Goal: Information Seeking & Learning: Compare options

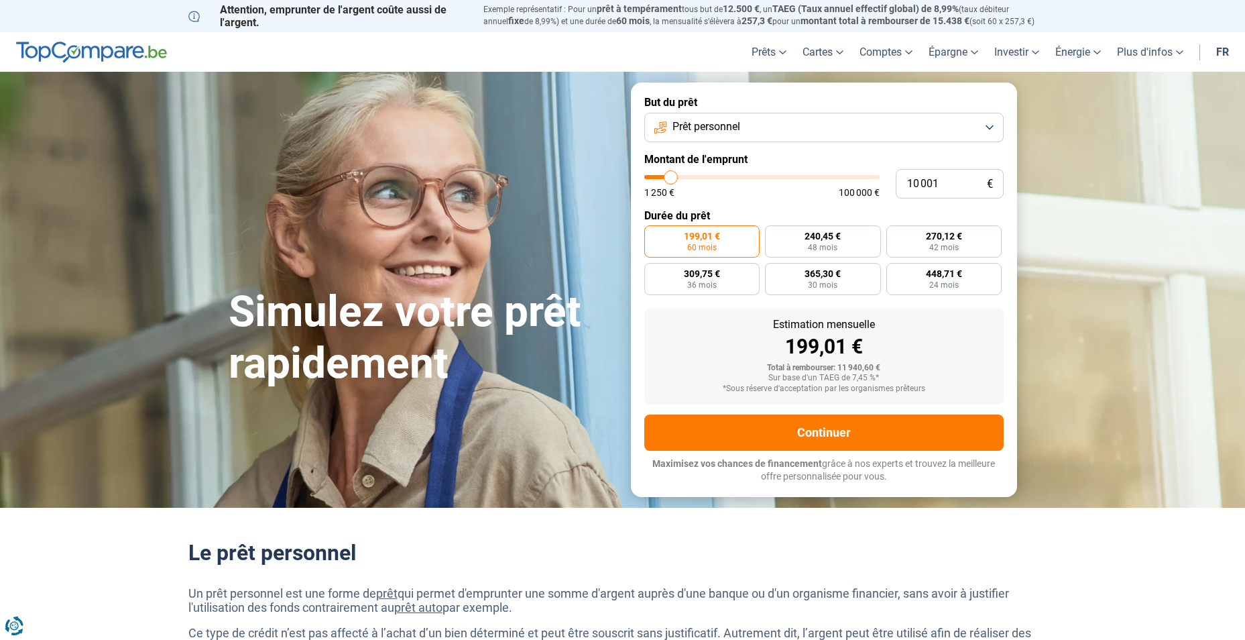
type input "9 750"
type input "9750"
type input "10 000"
type input "10000"
type input "10 250"
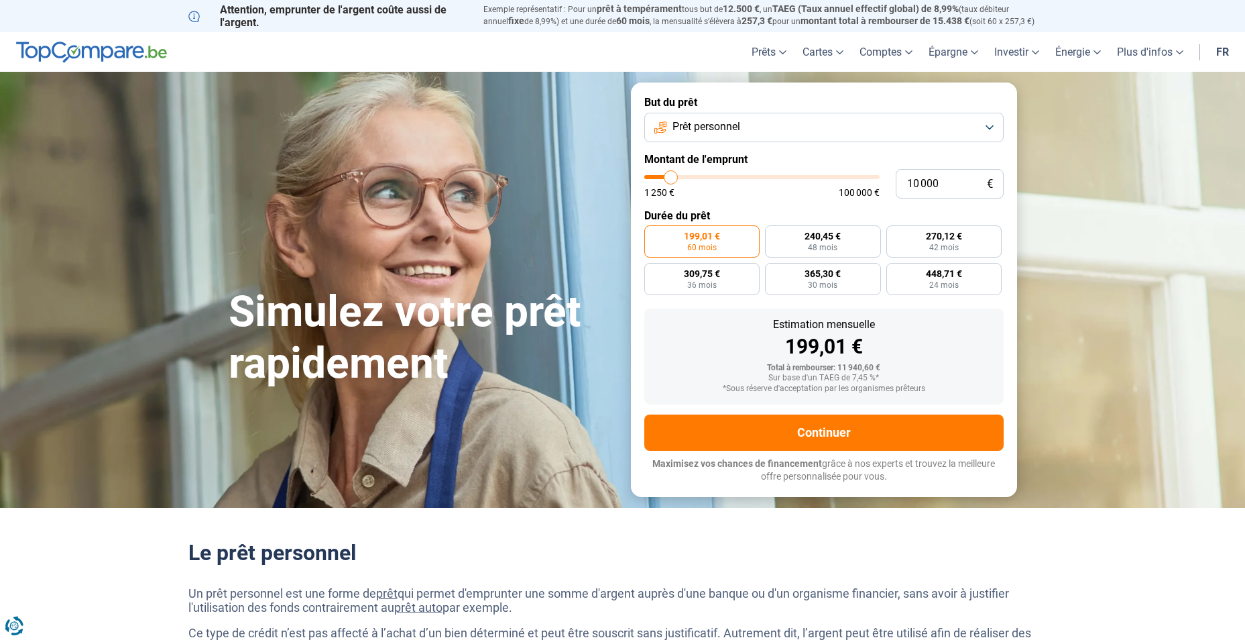
type input "10250"
type input "11 000"
type input "11000"
type input "11 250"
type input "11250"
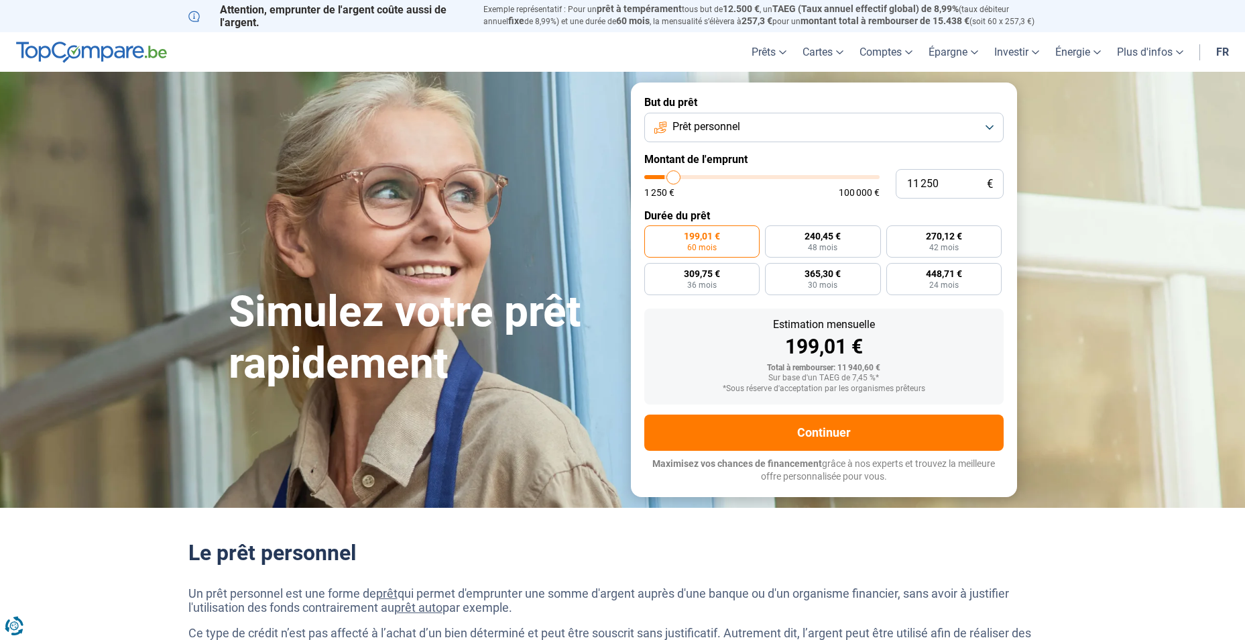
type input "11 750"
type input "11750"
type input "12 000"
type input "12000"
type input "12 750"
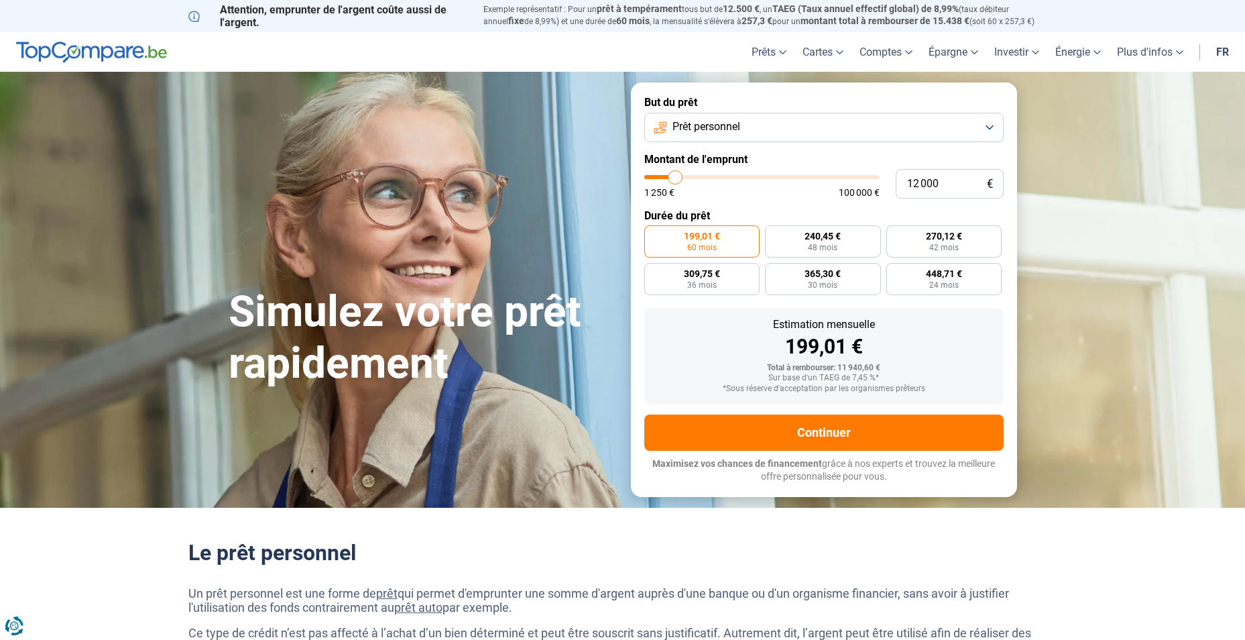
type input "12750"
type input "13 000"
type input "13000"
type input "13 250"
type input "13250"
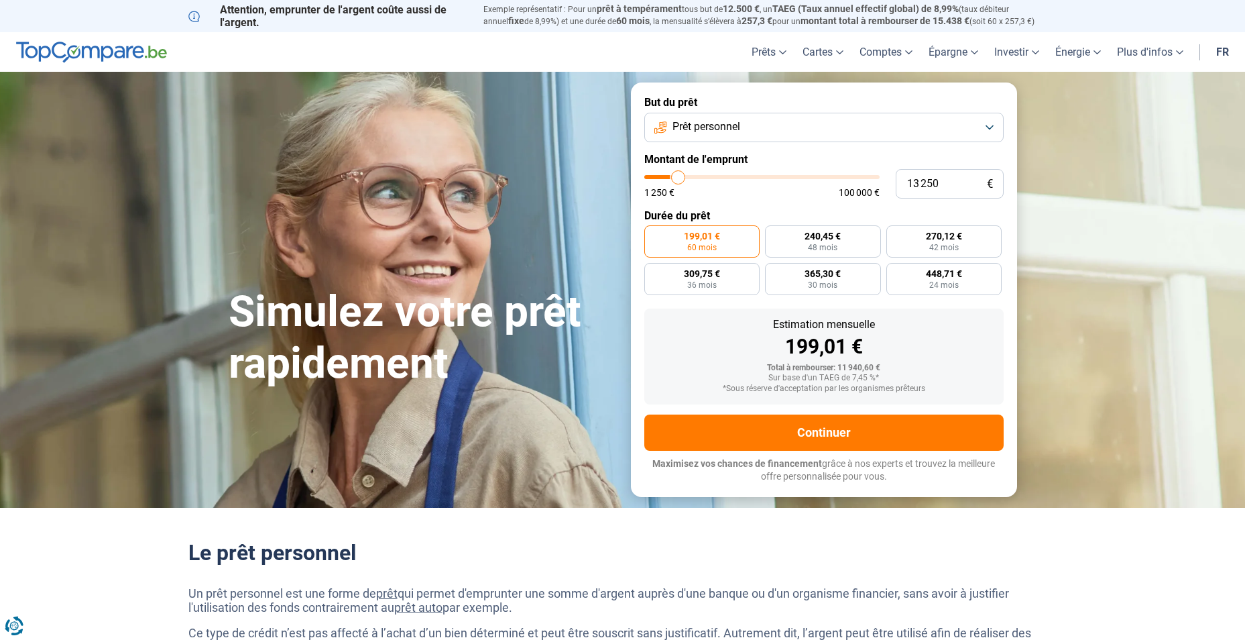
type input "13 500"
type input "13500"
type input "14 000"
type input "14000"
type input "14 250"
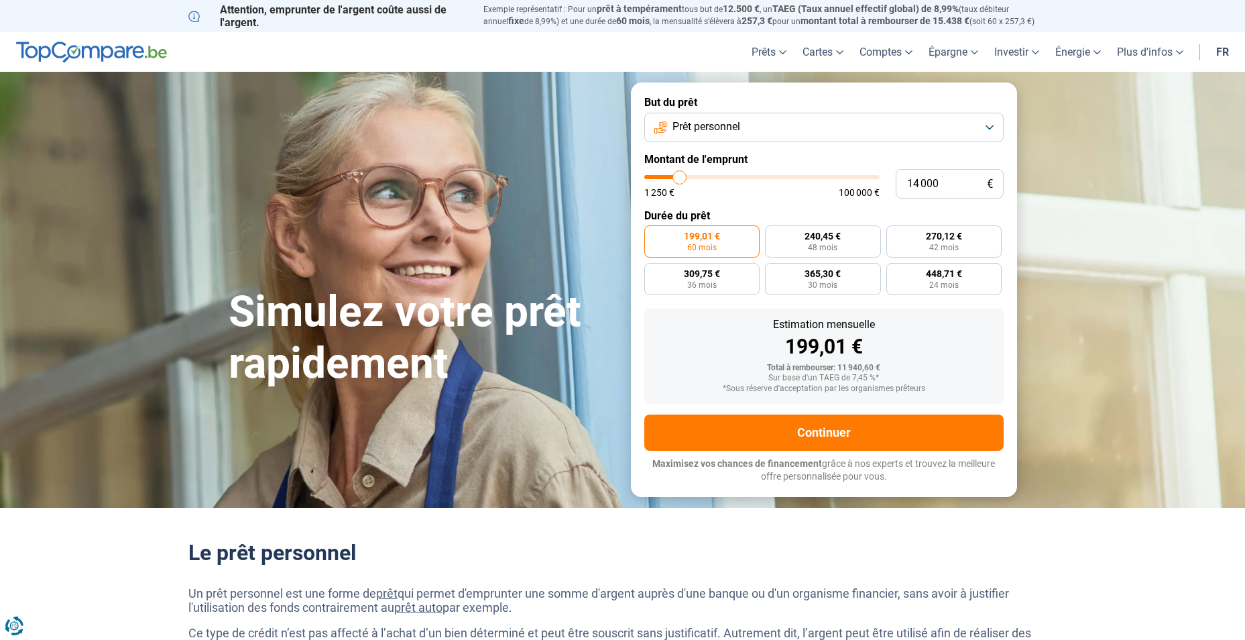
type input "14250"
type input "14 500"
type input "14500"
type input "15 000"
type input "15000"
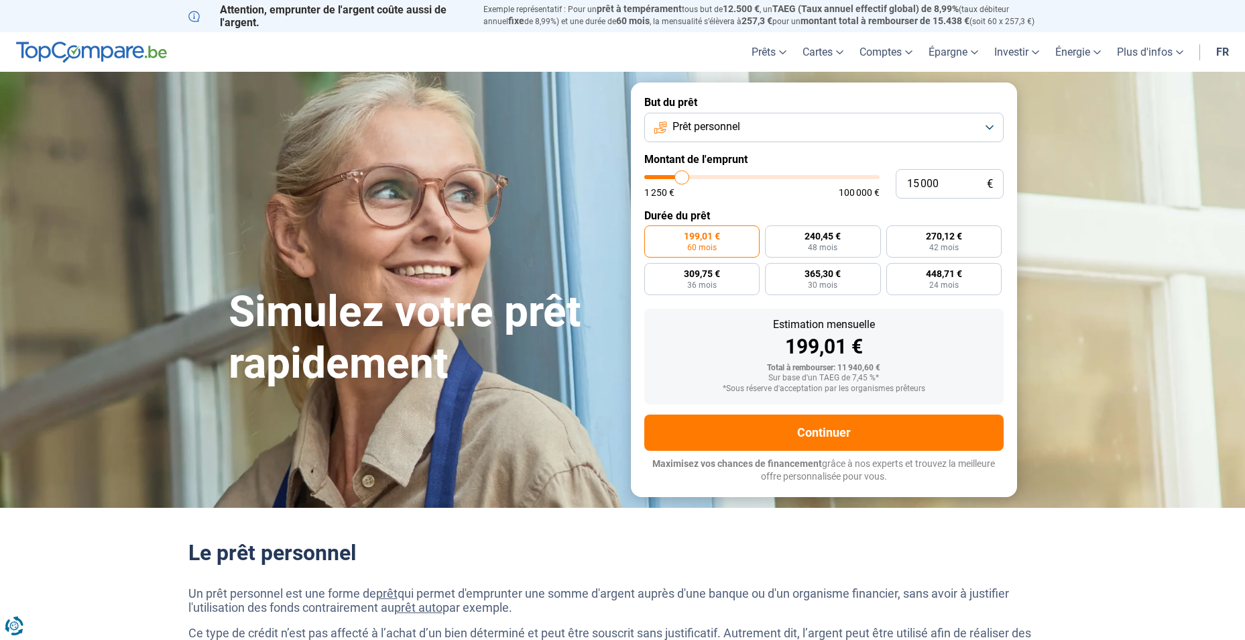
type input "15 500"
type input "15500"
type input "15 750"
type input "15750"
type input "16 000"
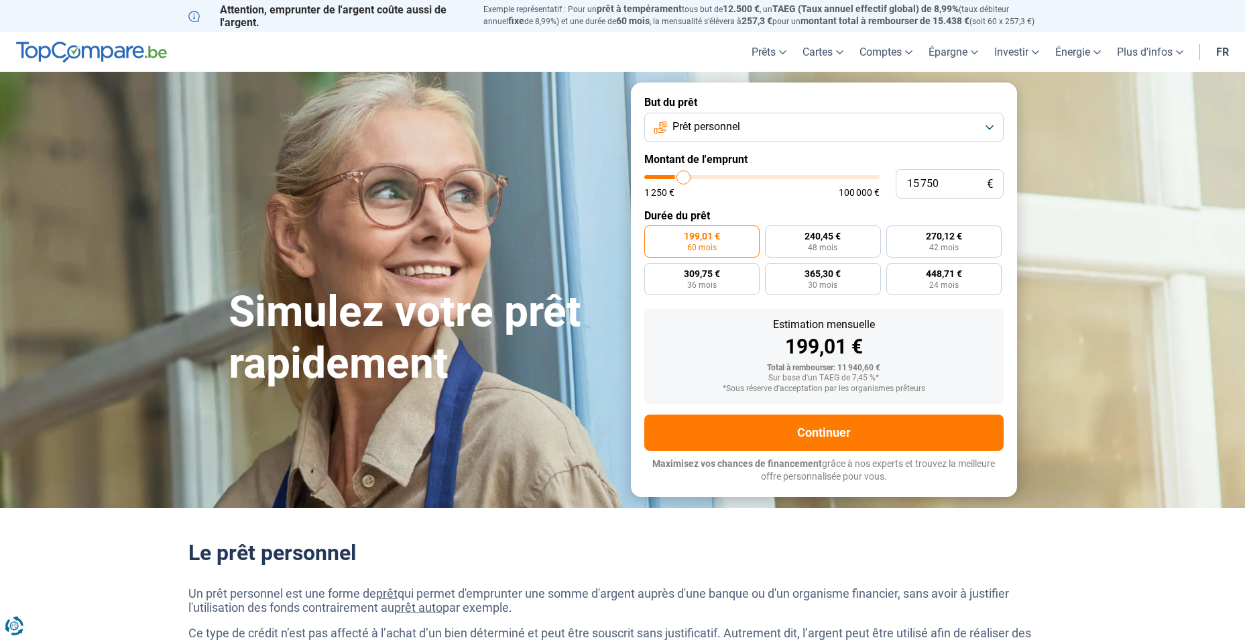
type input "16000"
type input "16 250"
type input "16250"
type input "16 500"
type input "16500"
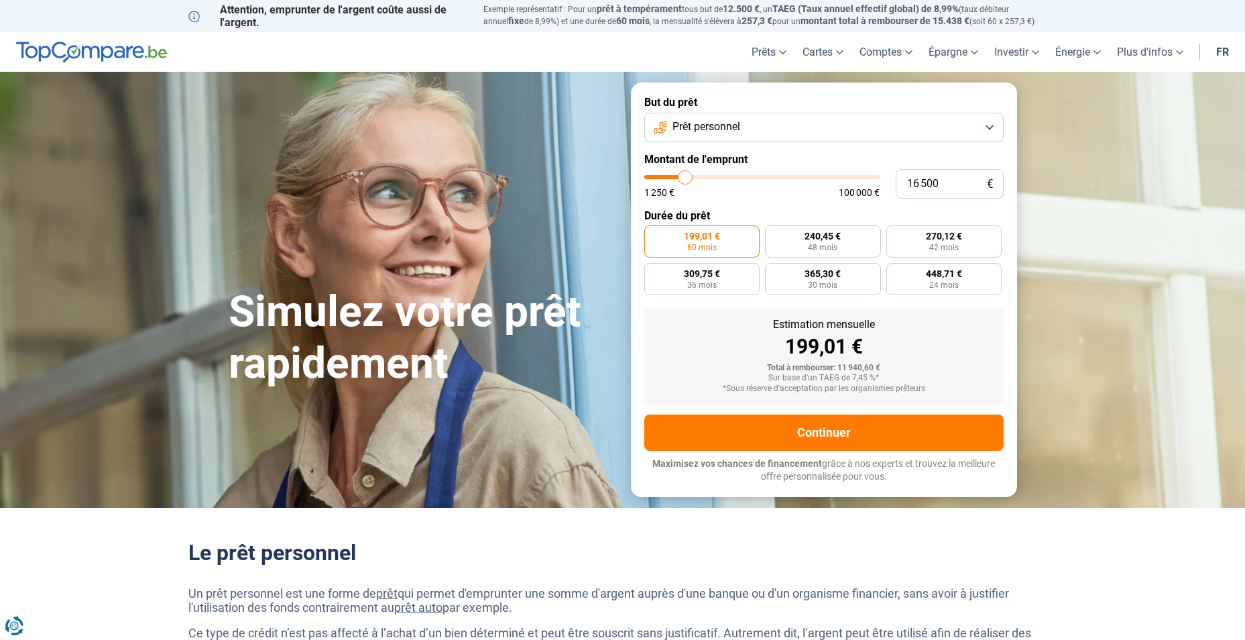
type input "16 250"
type input "16250"
type input "15 750"
type input "15750"
type input "15 500"
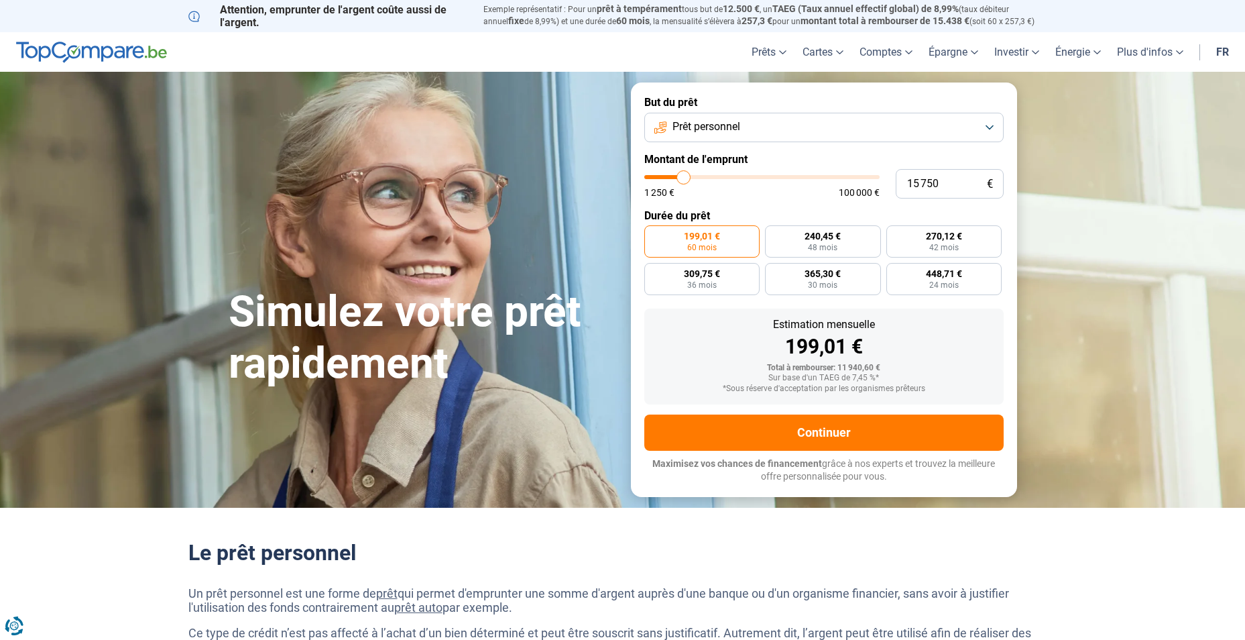
type input "15500"
type input "14 750"
type input "14750"
type input "14 500"
type input "14500"
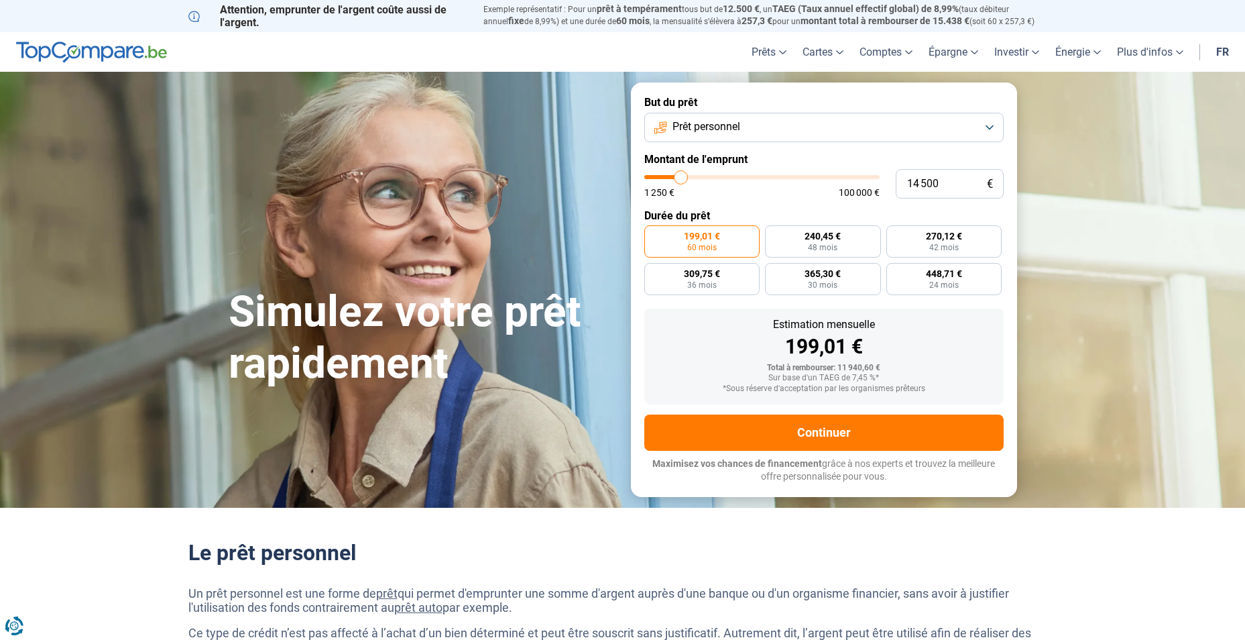
type input "14 000"
type input "14000"
type input "13 500"
type input "13500"
type input "13 000"
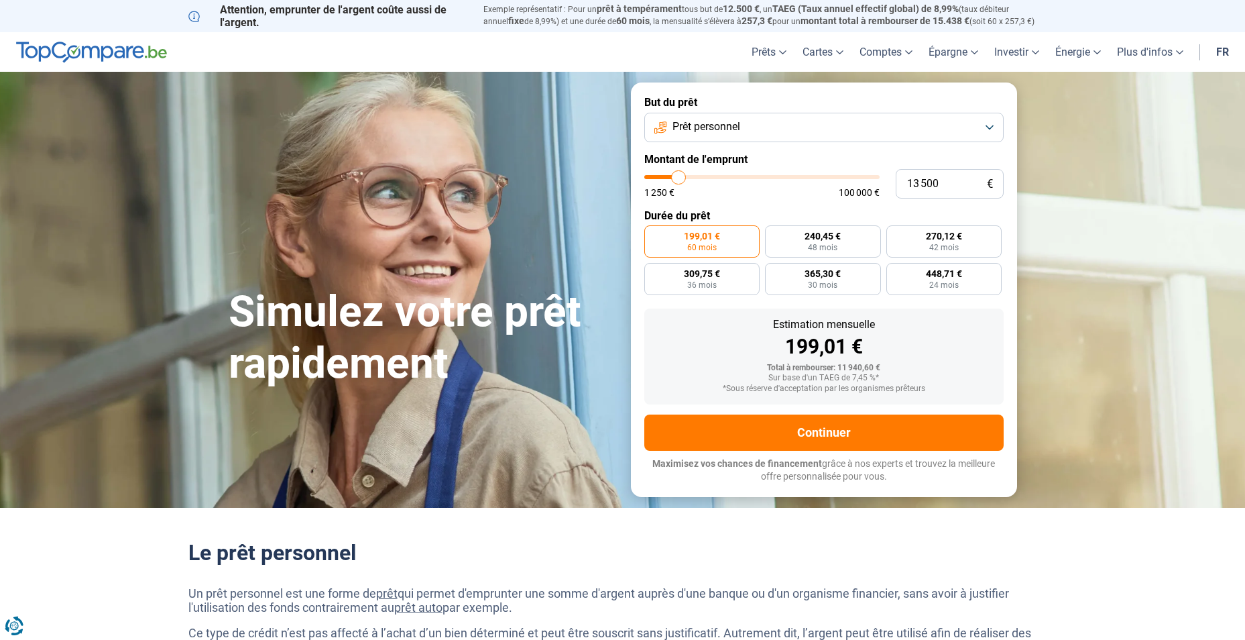
type input "13000"
type input "12 750"
type input "12750"
type input "12 500"
type input "12500"
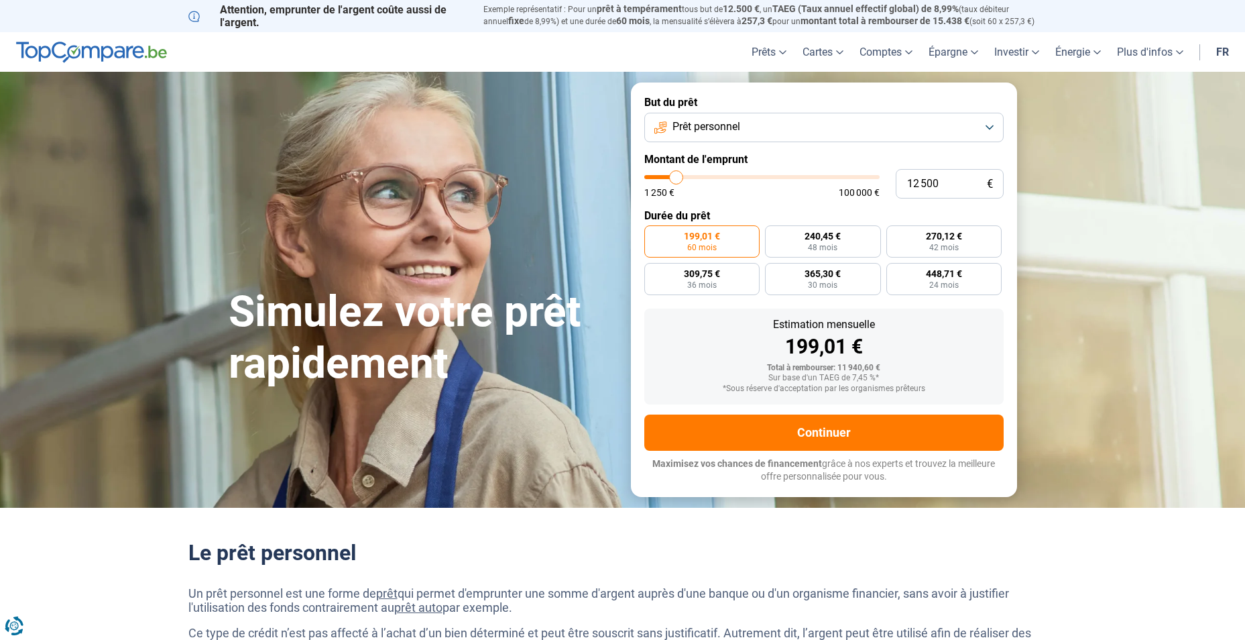
type input "11 750"
type input "11750"
type input "11 250"
type input "11250"
type input "11 000"
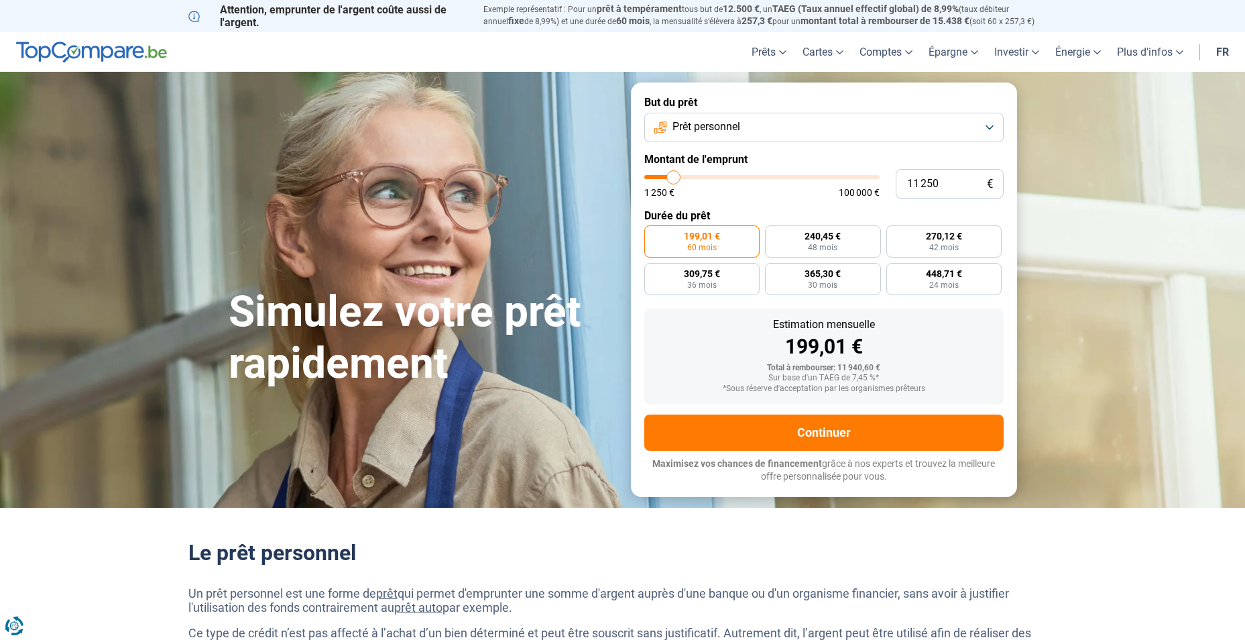
type input "11000"
type input "10 500"
type input "10500"
type input "10 250"
type input "10250"
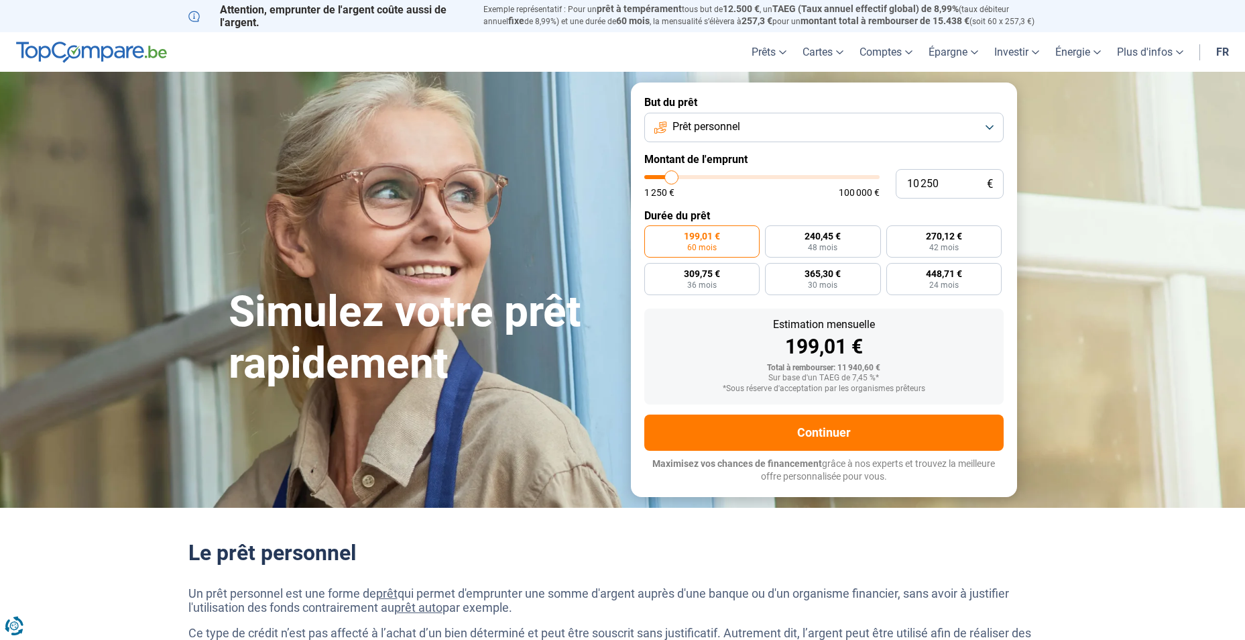
type input "10 000"
type input "10000"
type input "9 750"
type input "9750"
type input "9 500"
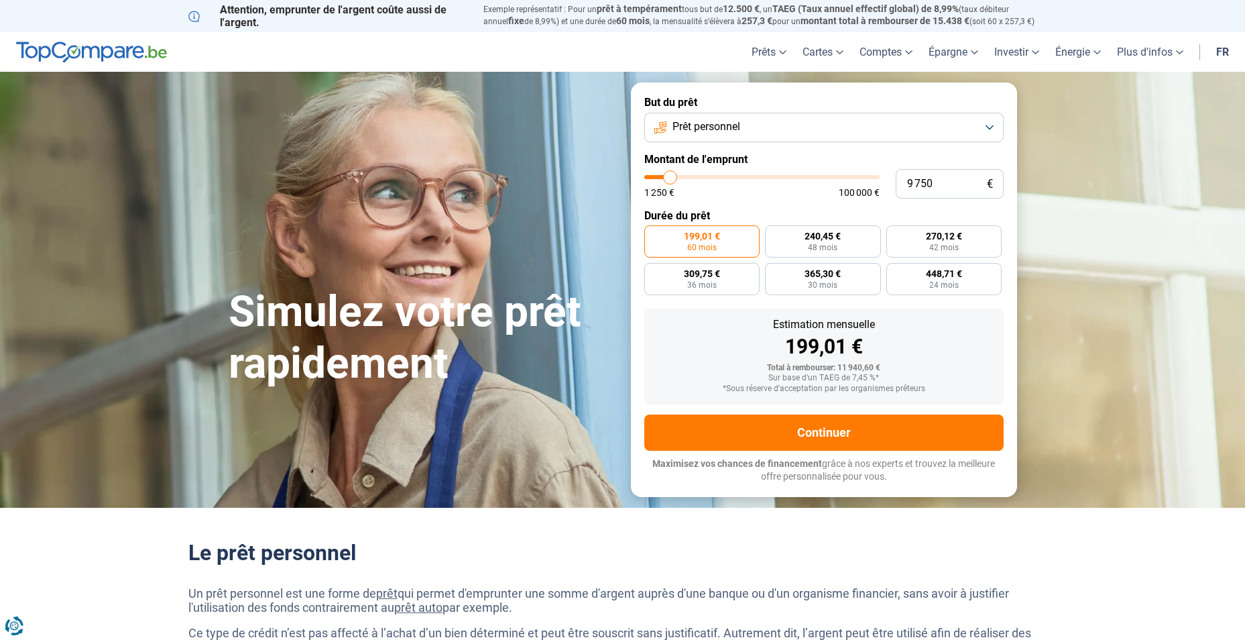
type input "9500"
type input "9 000"
type input "9000"
type input "8 500"
type input "8500"
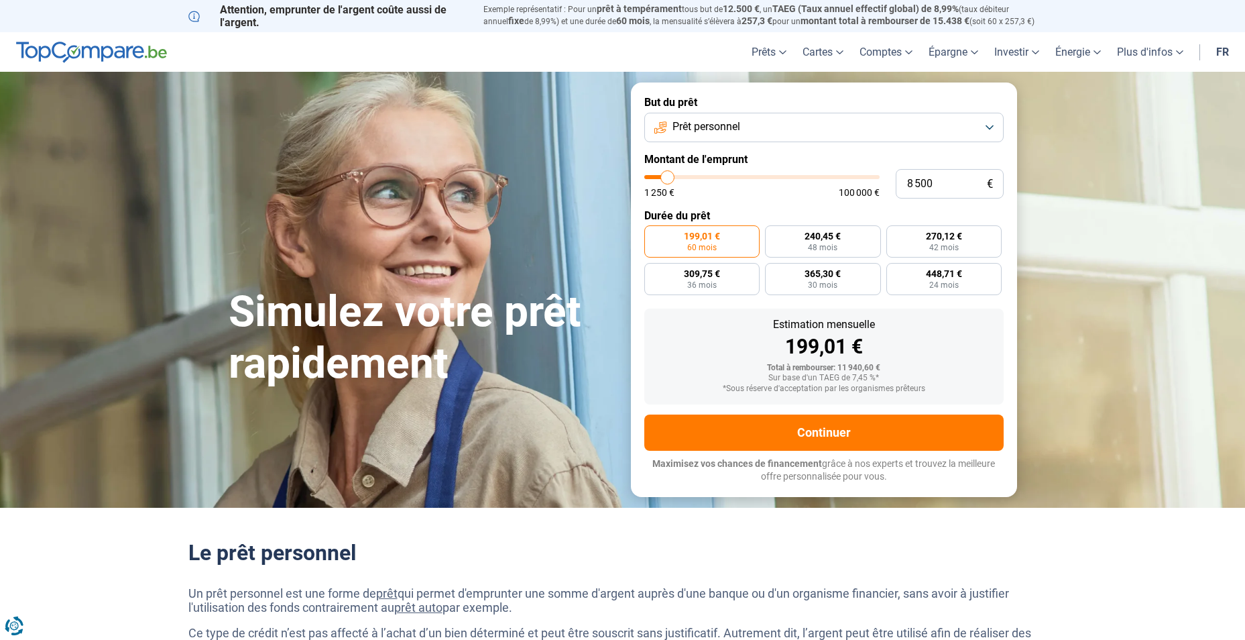
type input "8 250"
type input "8250"
type input "8 000"
type input "8000"
type input "7 500"
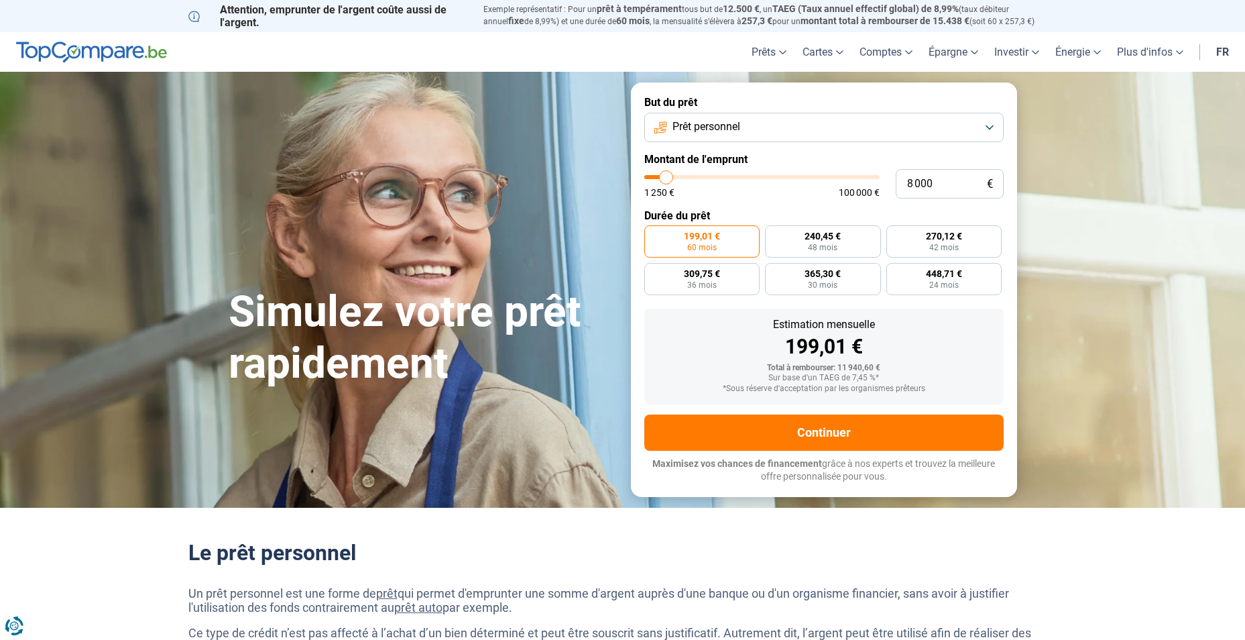
type input "7500"
type input "7 000"
type input "7000"
type input "6 750"
type input "6750"
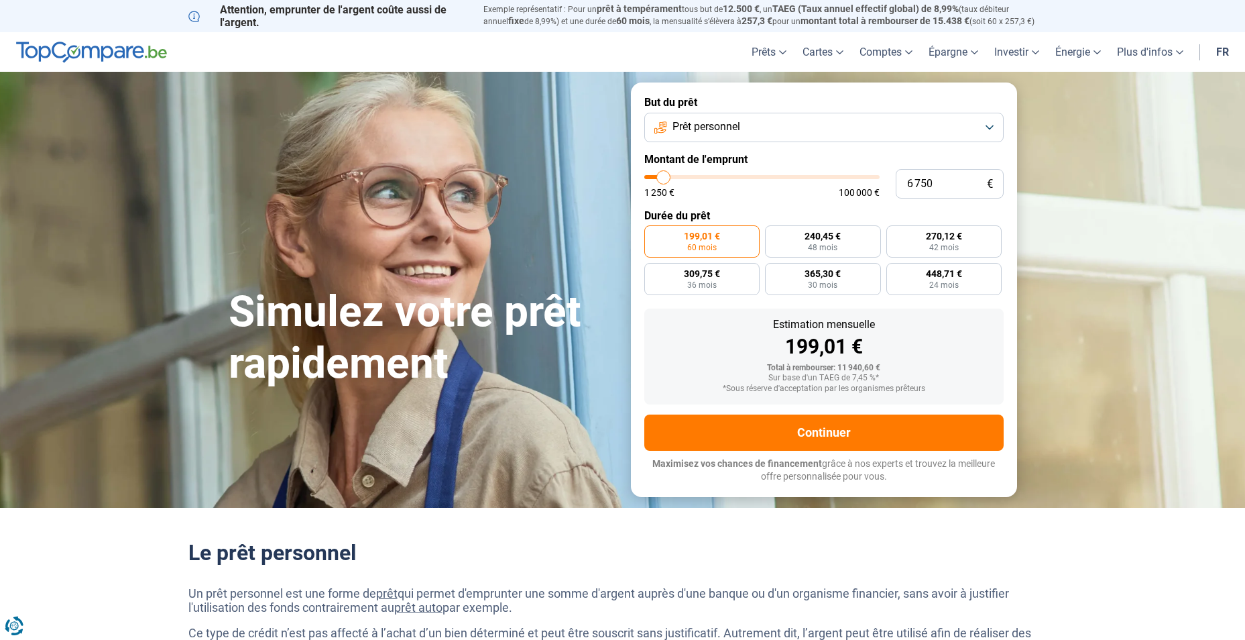
type input "6 500"
type input "6500"
type input "6 000"
type input "6000"
type input "5 750"
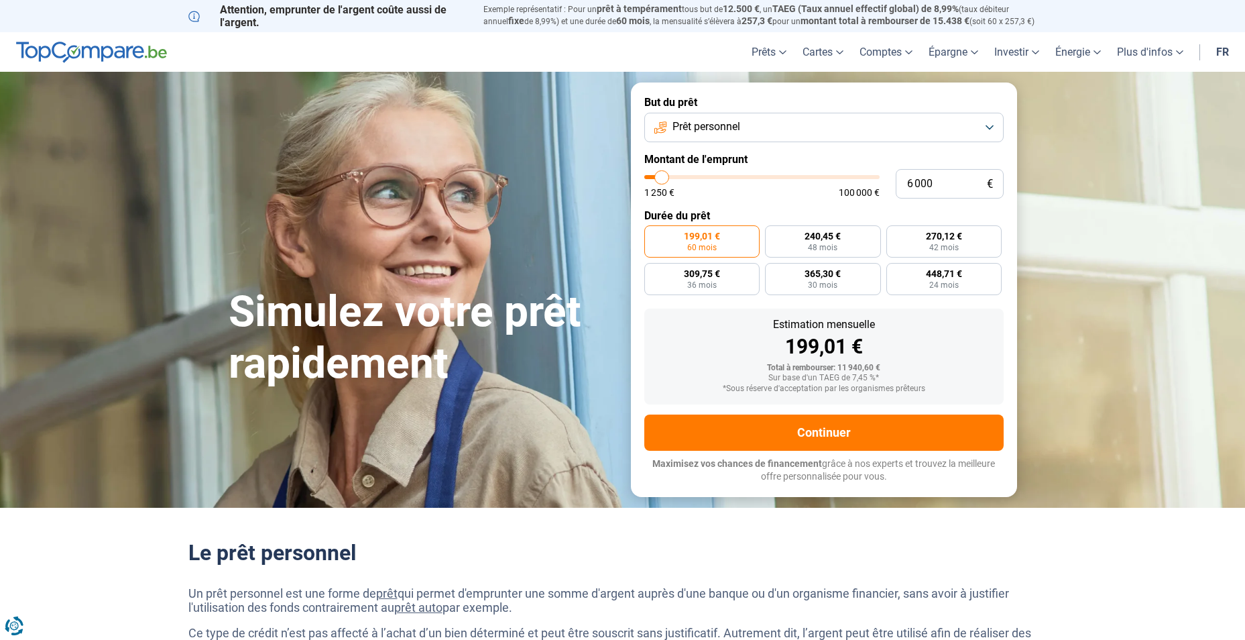
type input "5750"
type input "5 500"
type input "5500"
type input "5 250"
type input "5250"
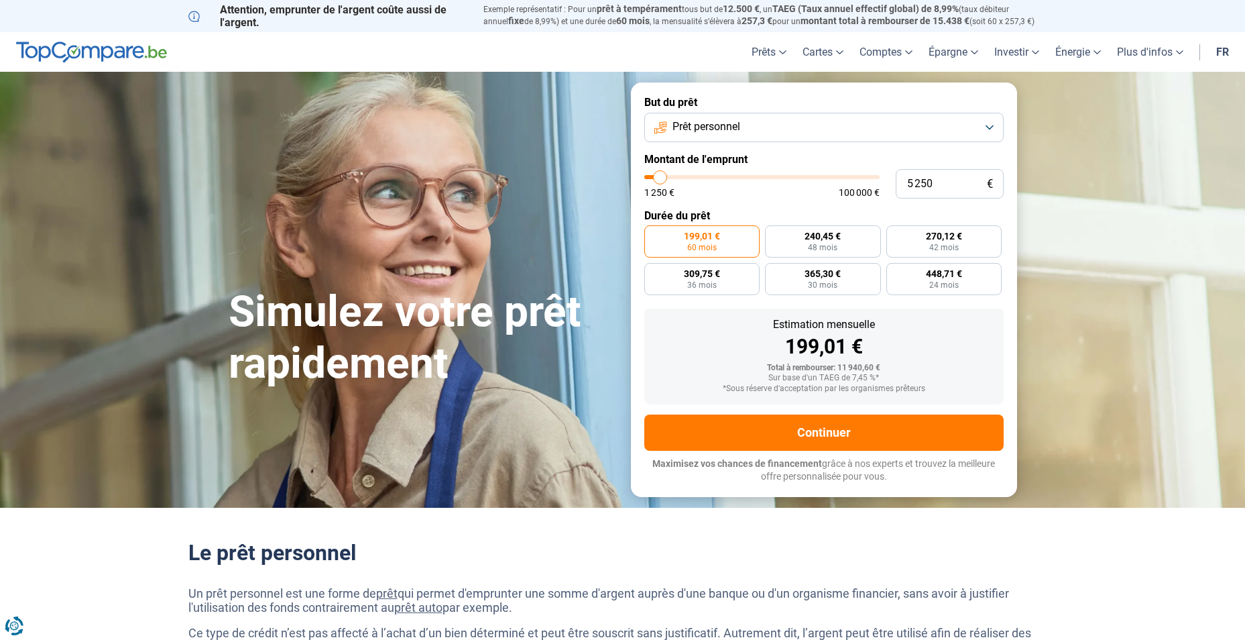
type input "5 000"
type input "5000"
type input "4 500"
type input "4500"
type input "5 000"
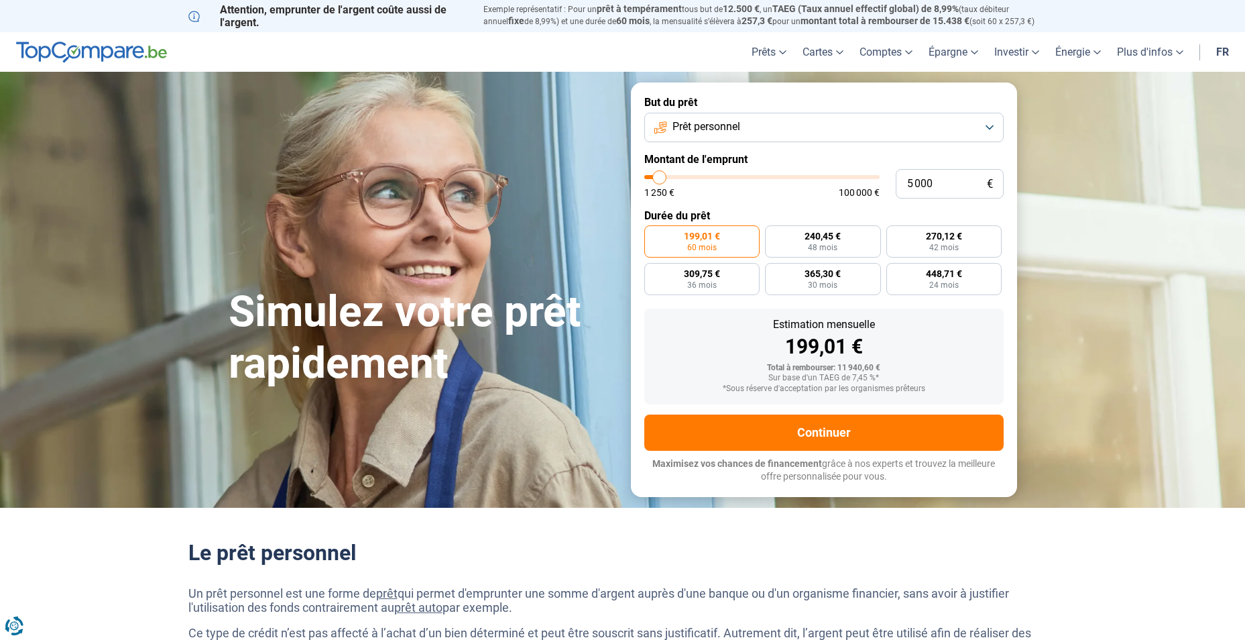
drag, startPoint x: 670, startPoint y: 176, endPoint x: 660, endPoint y: 179, distance: 10.4
type input "5000"
click at [660, 179] on input "range" at bounding box center [761, 177] width 235 height 4
radio input "true"
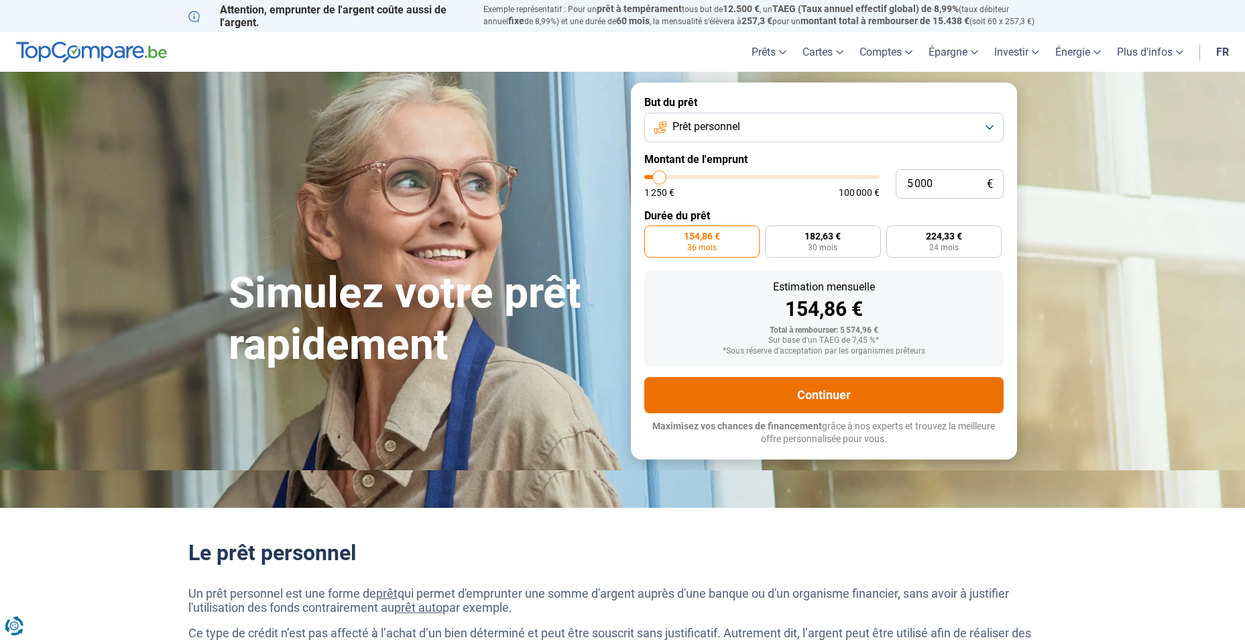
click at [829, 392] on button "Continuer" at bounding box center [823, 395] width 359 height 36
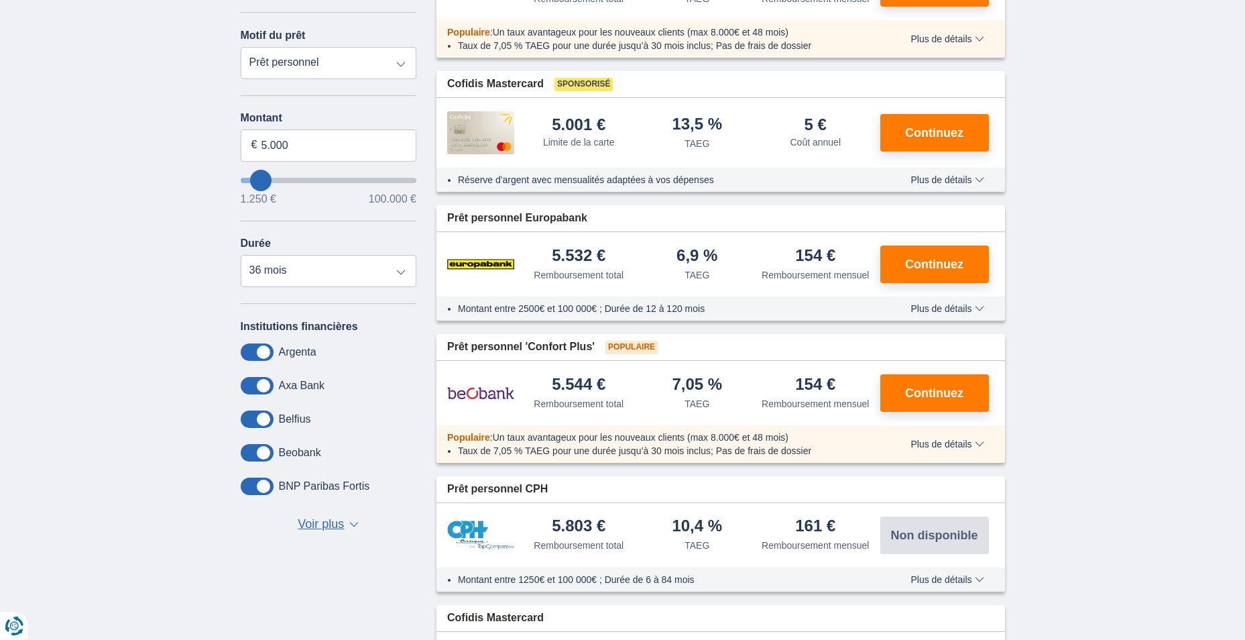
scroll to position [268, 0]
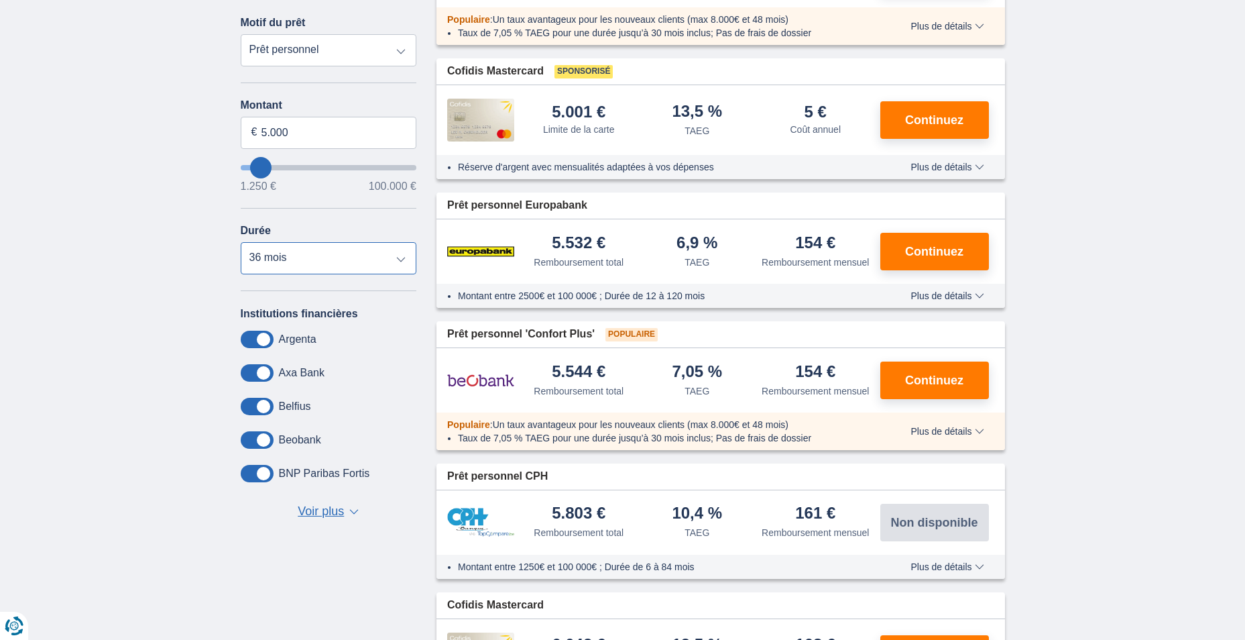
click at [398, 260] on select "12 mois 18 mois 24 mois 30 mois 36 mois" at bounding box center [329, 258] width 176 height 32
select select "18"
click at [241, 242] on select "12 mois 18 mois 24 mois 30 mois 36 mois" at bounding box center [329, 258] width 176 height 32
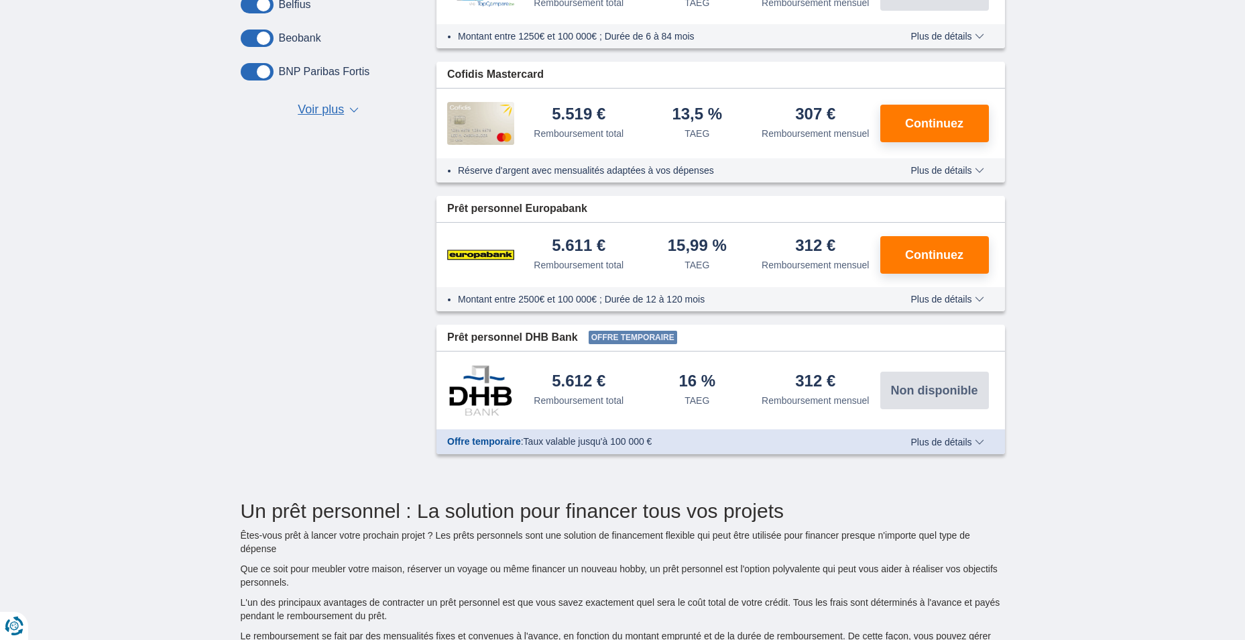
scroll to position [671, 0]
click at [656, 239] on div "15,99 % TAEG" at bounding box center [697, 254] width 119 height 34
drag, startPoint x: 667, startPoint y: 243, endPoint x: 733, endPoint y: 243, distance: 65.7
click at [733, 243] on div "15,99 % TAEG" at bounding box center [697, 254] width 119 height 34
click at [717, 251] on div "15,99 %" at bounding box center [697, 246] width 59 height 18
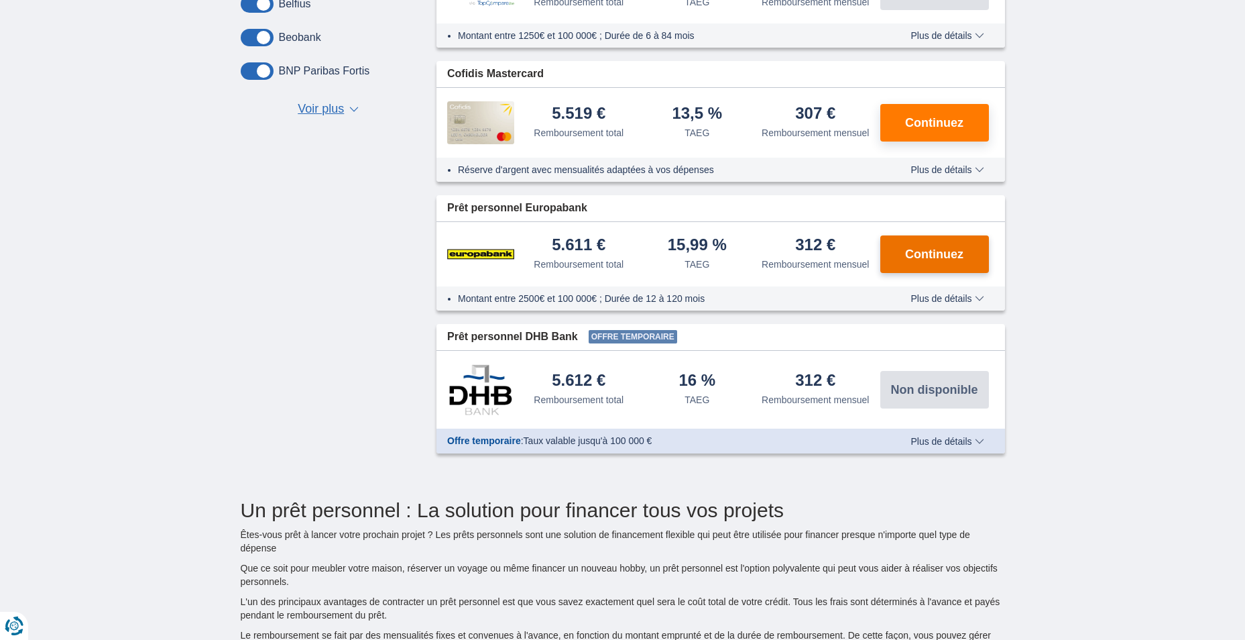
click at [913, 259] on span "Continuez" at bounding box center [934, 254] width 58 height 12
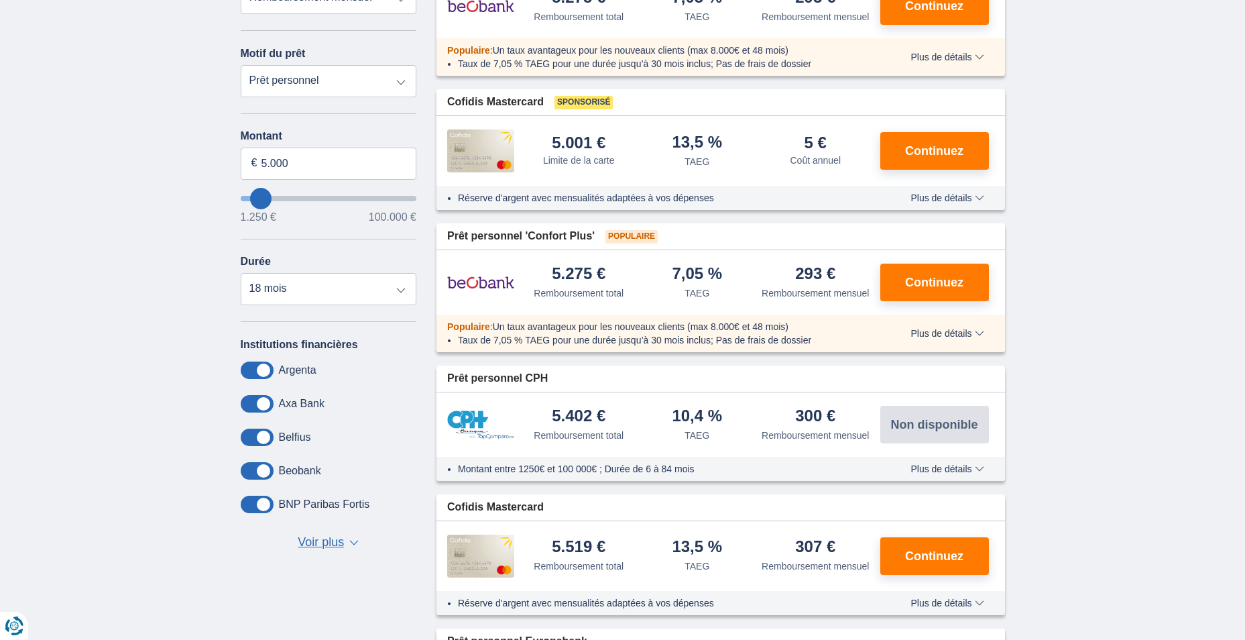
scroll to position [268, 0]
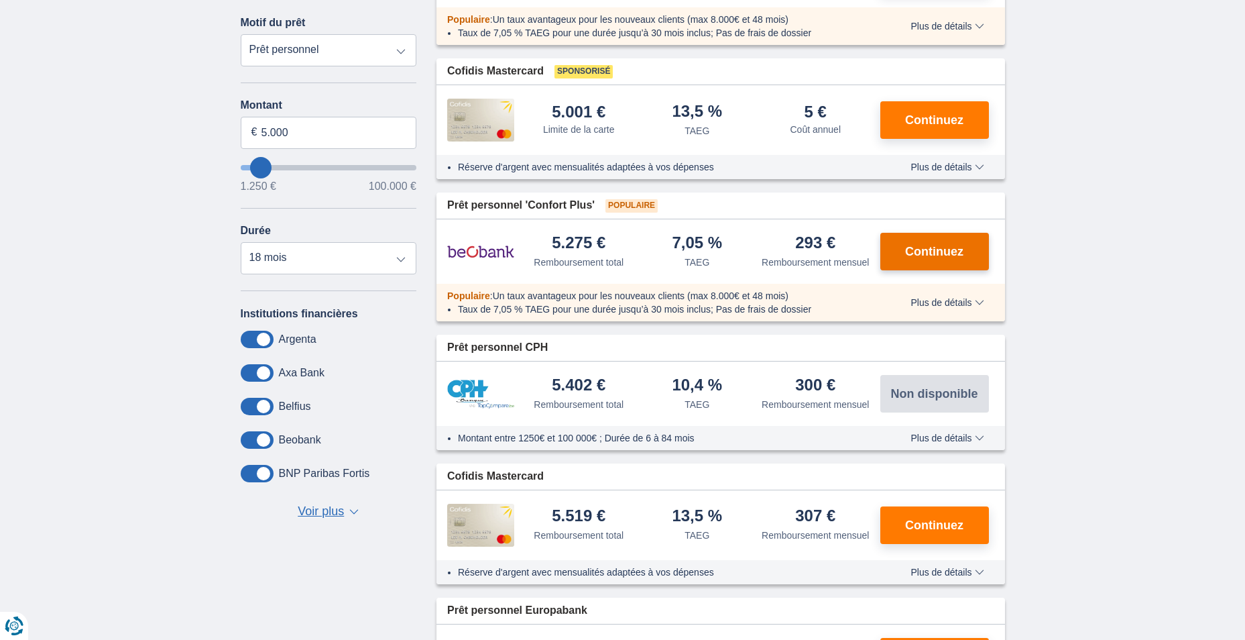
click at [925, 252] on span "Continuez" at bounding box center [934, 251] width 58 height 12
